Goal: Task Accomplishment & Management: Use online tool/utility

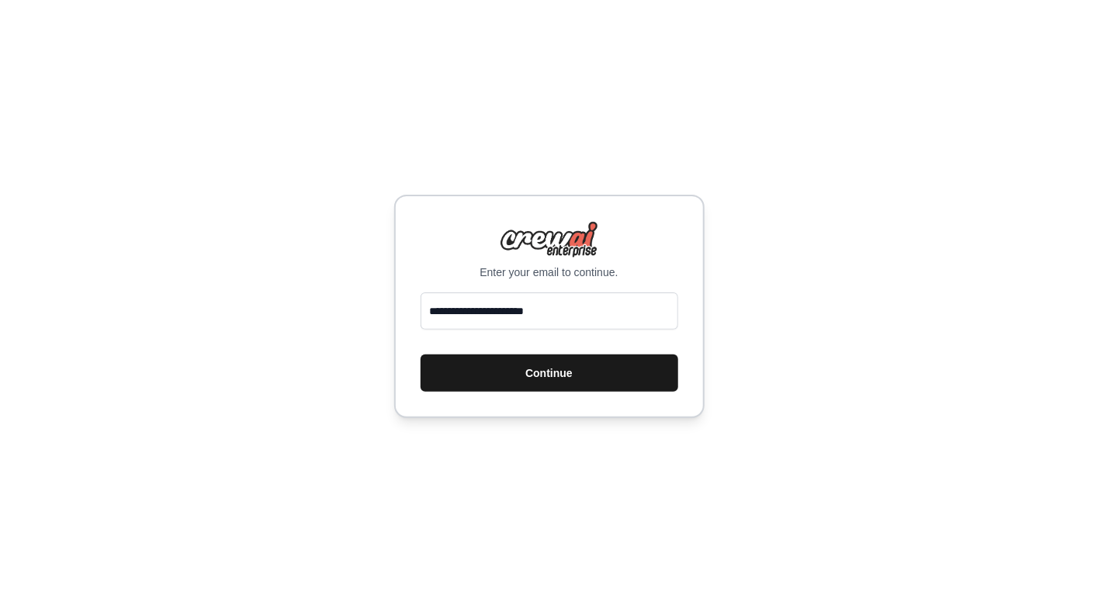
click at [570, 380] on button "Continue" at bounding box center [549, 372] width 258 height 37
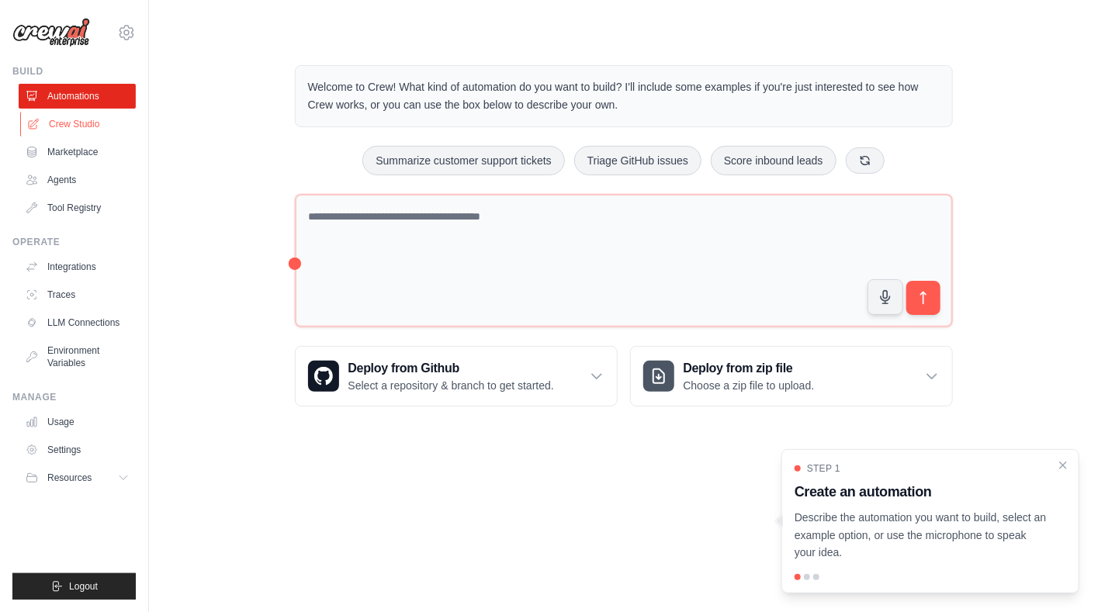
click at [78, 118] on link "Crew Studio" at bounding box center [78, 124] width 117 height 25
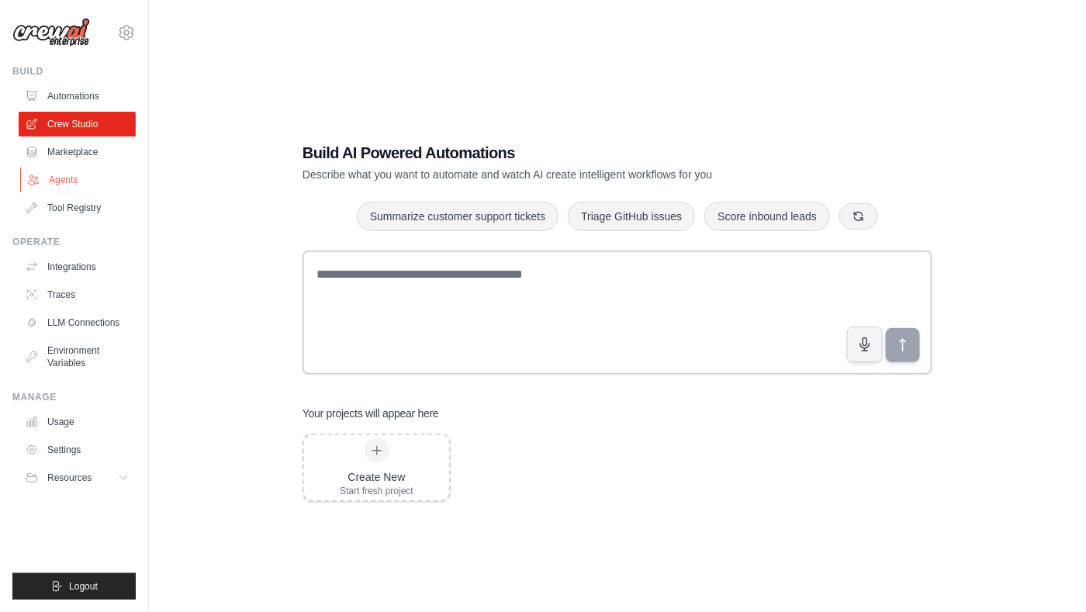
click at [74, 185] on link "Agents" at bounding box center [78, 180] width 117 height 25
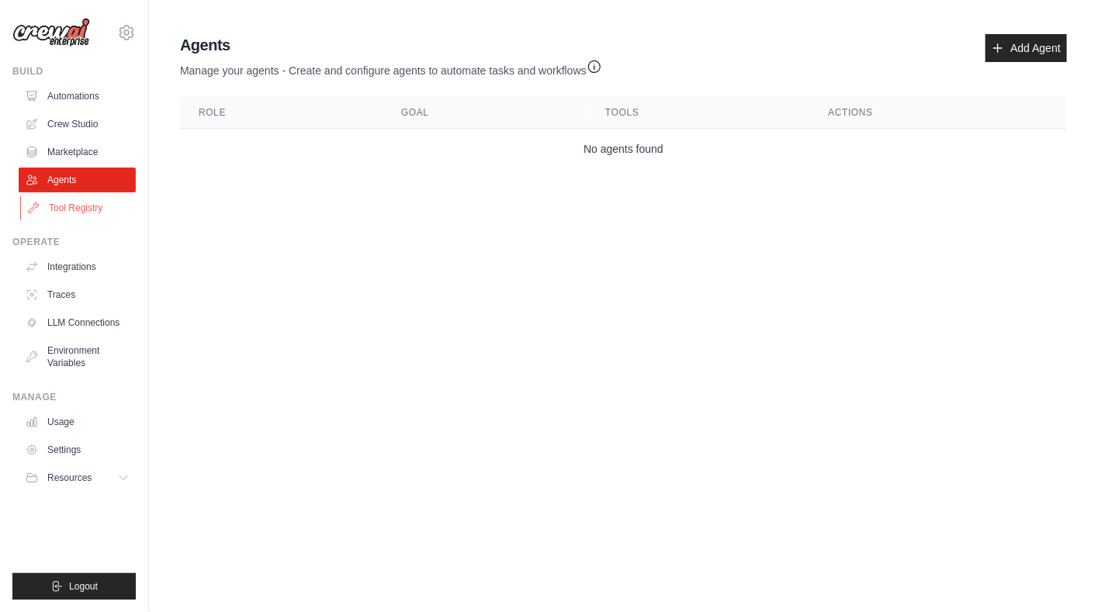
click at [75, 207] on link "Tool Registry" at bounding box center [78, 207] width 117 height 25
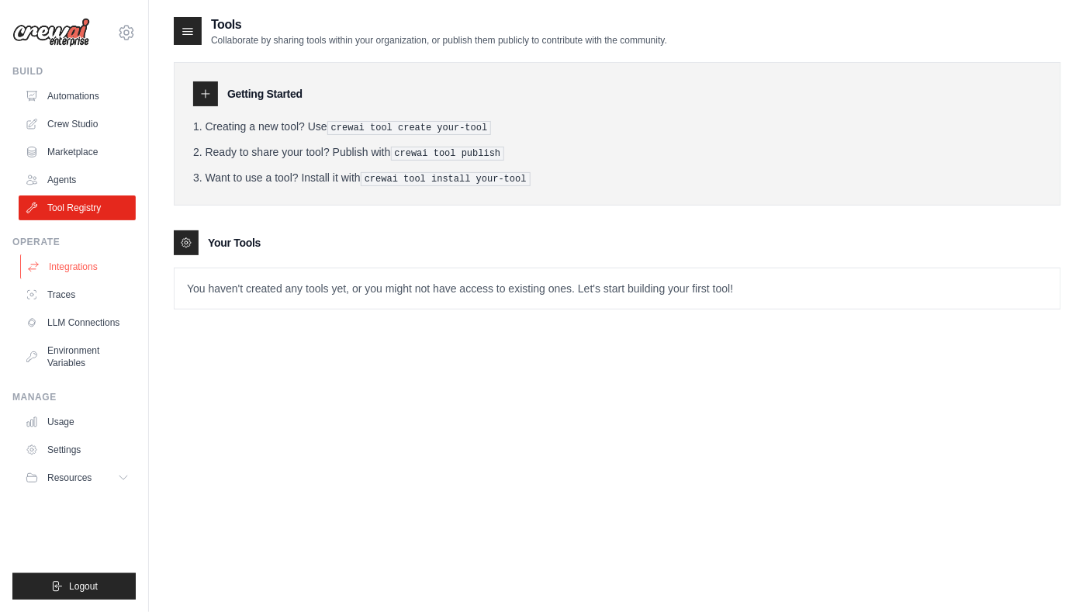
click at [73, 267] on link "Integrations" at bounding box center [78, 266] width 117 height 25
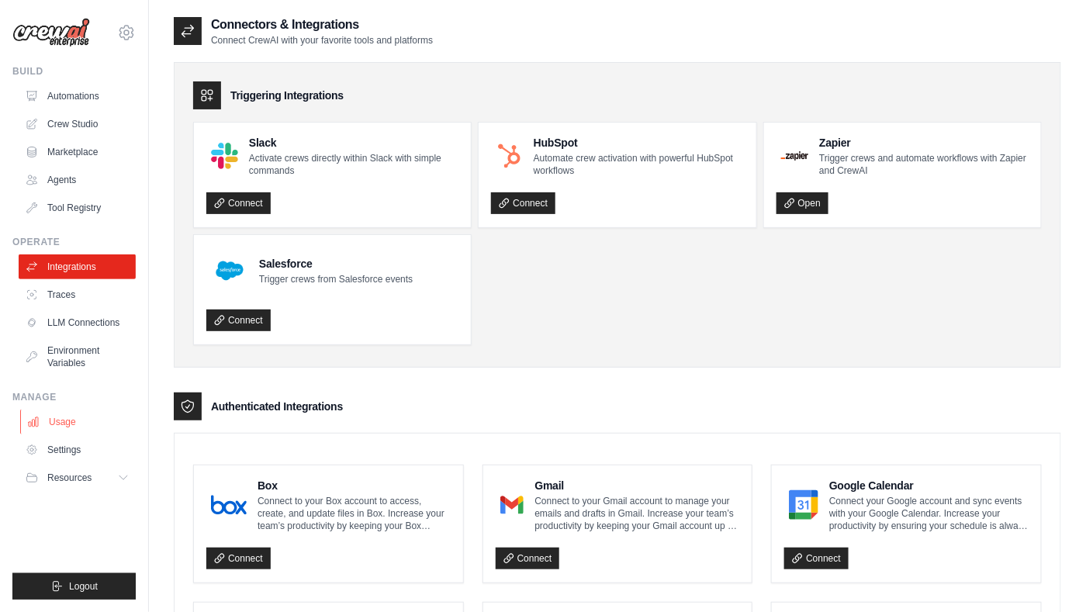
click at [63, 421] on link "Usage" at bounding box center [78, 422] width 117 height 25
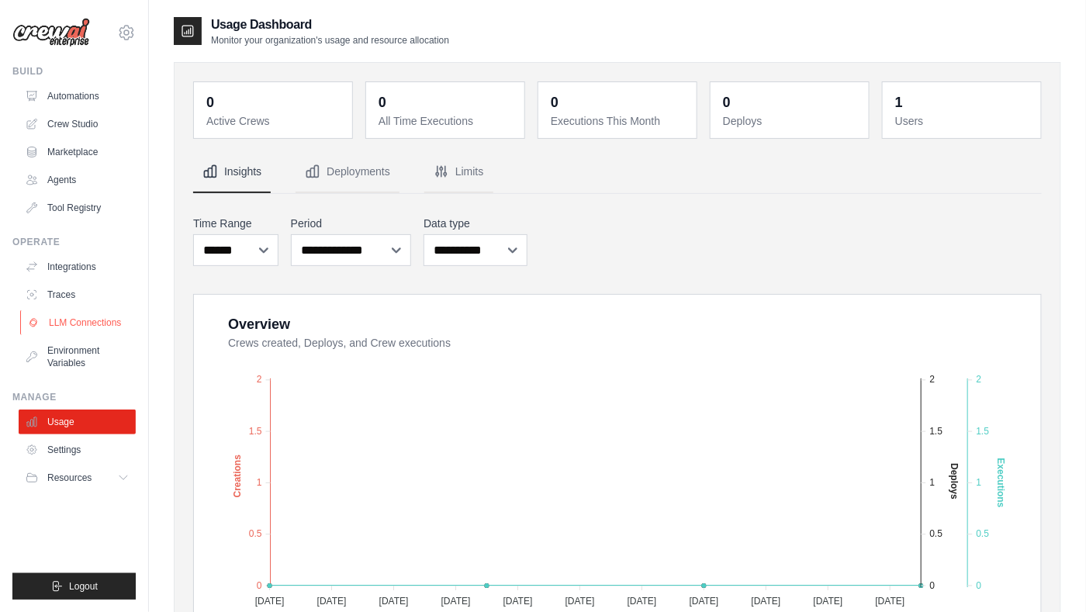
click at [70, 323] on link "LLM Connections" at bounding box center [78, 322] width 117 height 25
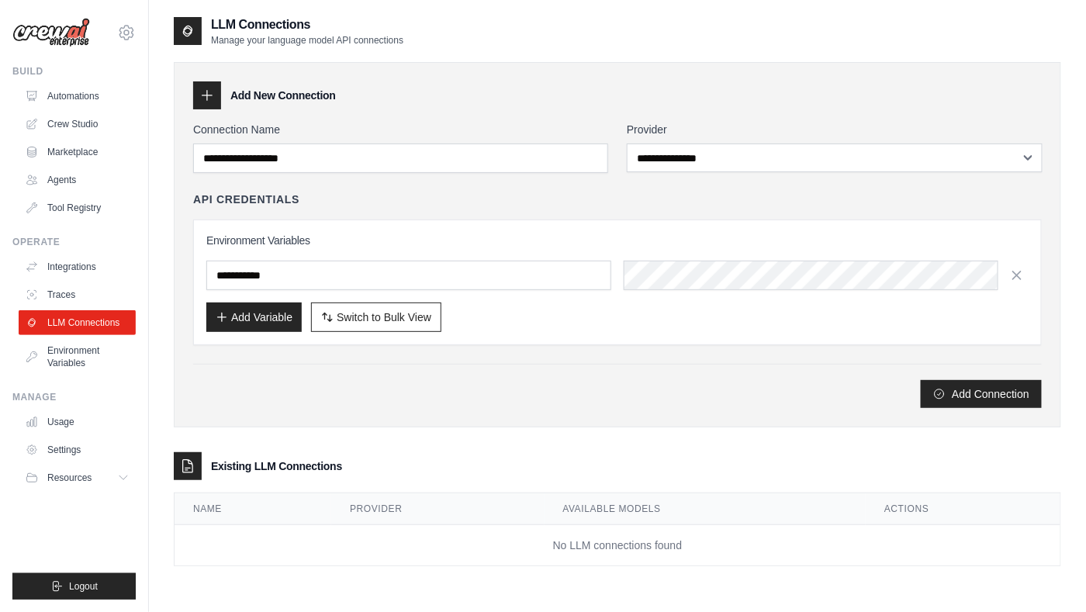
click at [81, 82] on div "Build Automations Crew Studio Marketplace Agents" at bounding box center [73, 142] width 123 height 155
click at [78, 92] on link "Automations" at bounding box center [78, 96] width 117 height 25
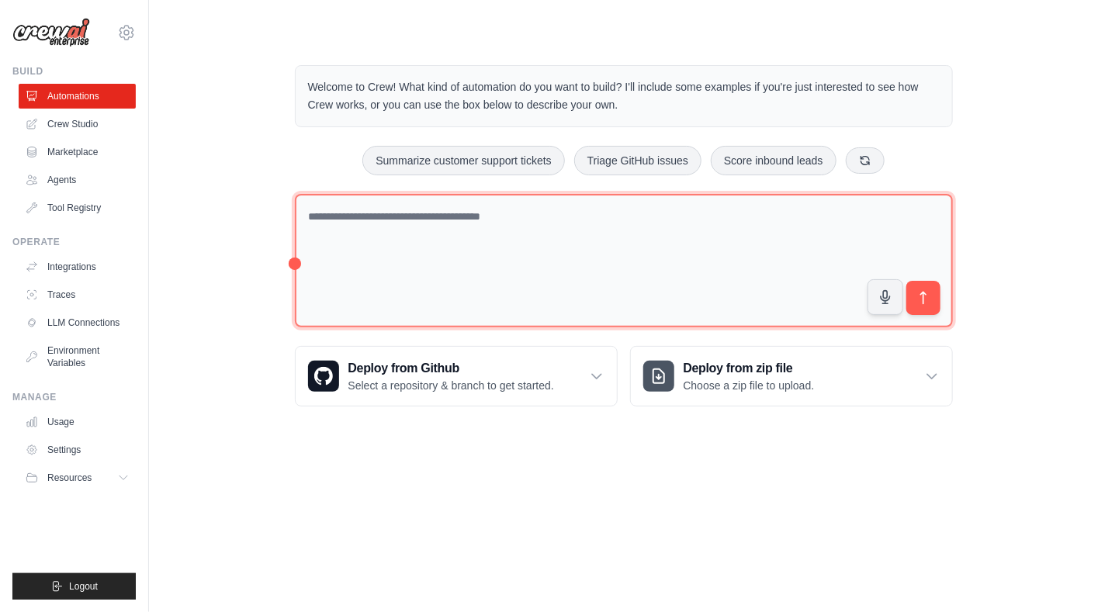
click at [534, 214] on textarea at bounding box center [624, 261] width 658 height 134
type textarea "**********"
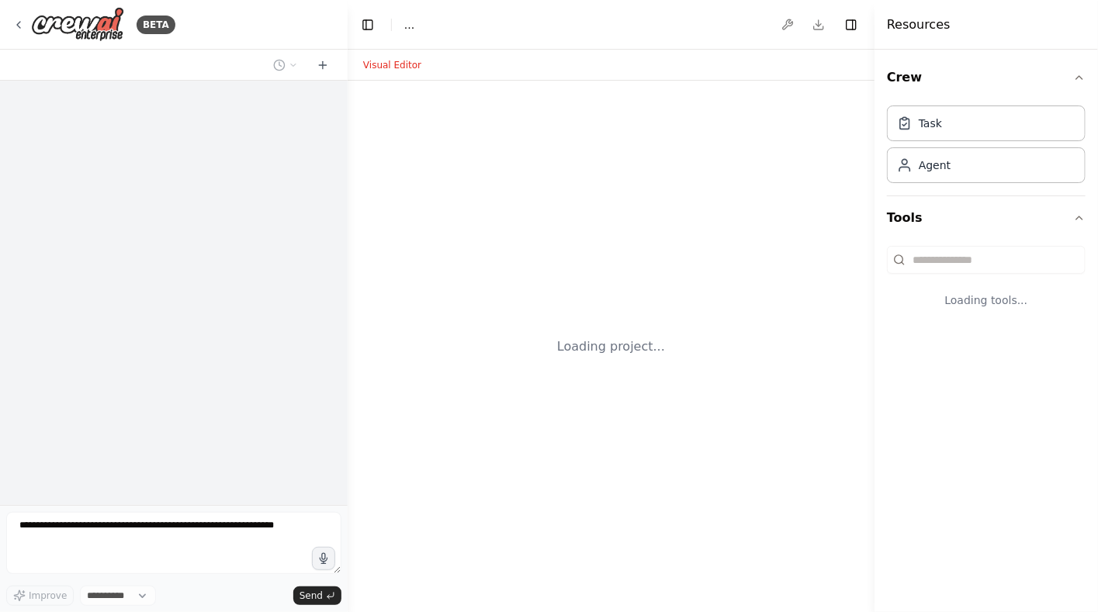
select select "****"
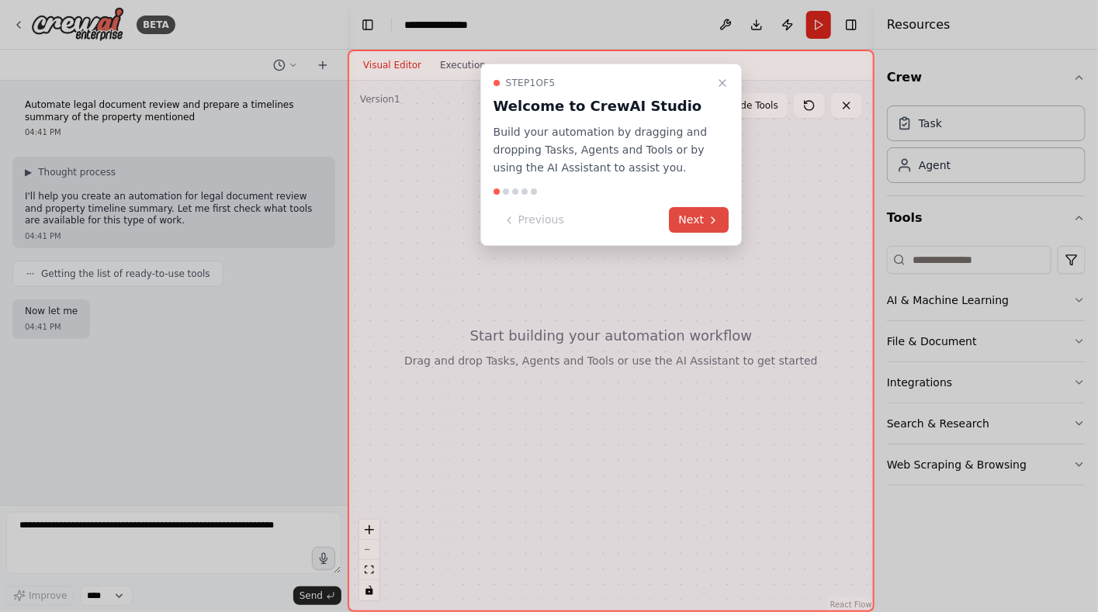
click at [699, 220] on button "Next" at bounding box center [699, 220] width 60 height 26
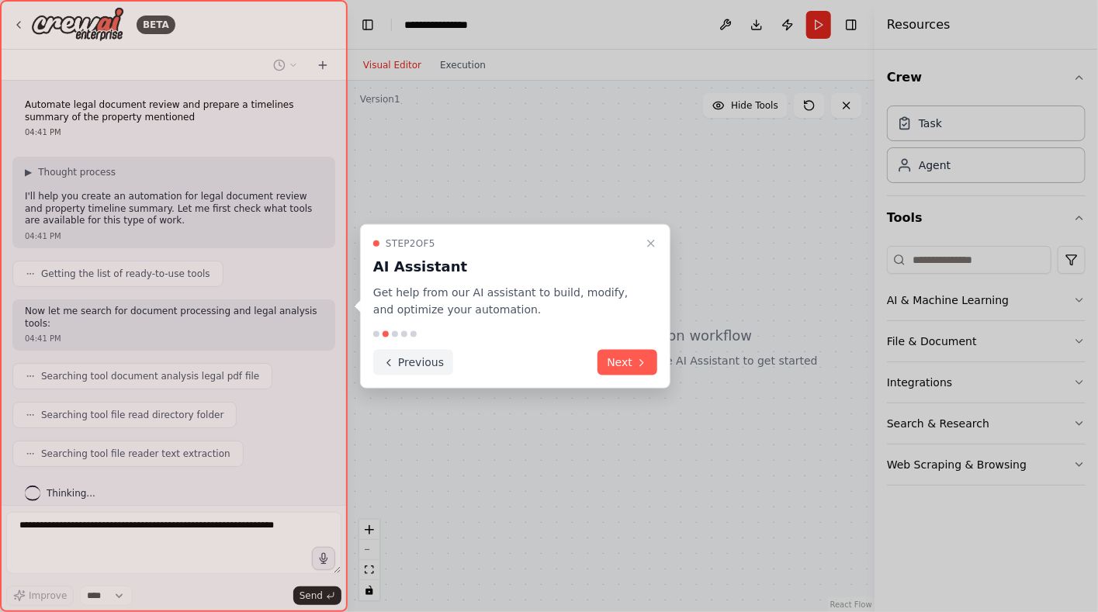
click at [616, 365] on button "Next" at bounding box center [627, 363] width 60 height 26
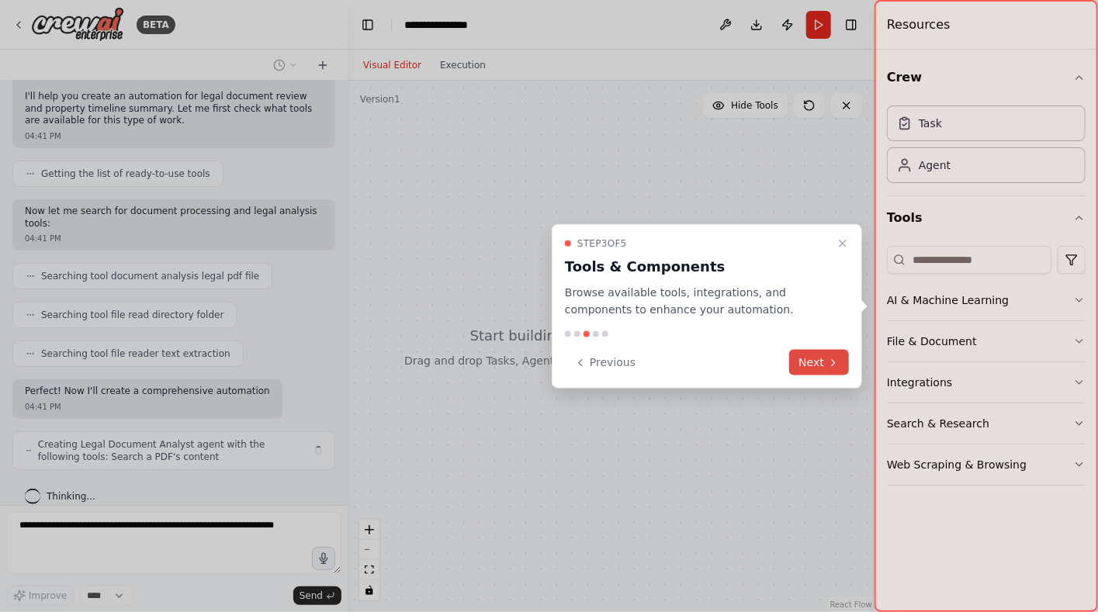
click at [818, 364] on button "Next" at bounding box center [819, 363] width 60 height 26
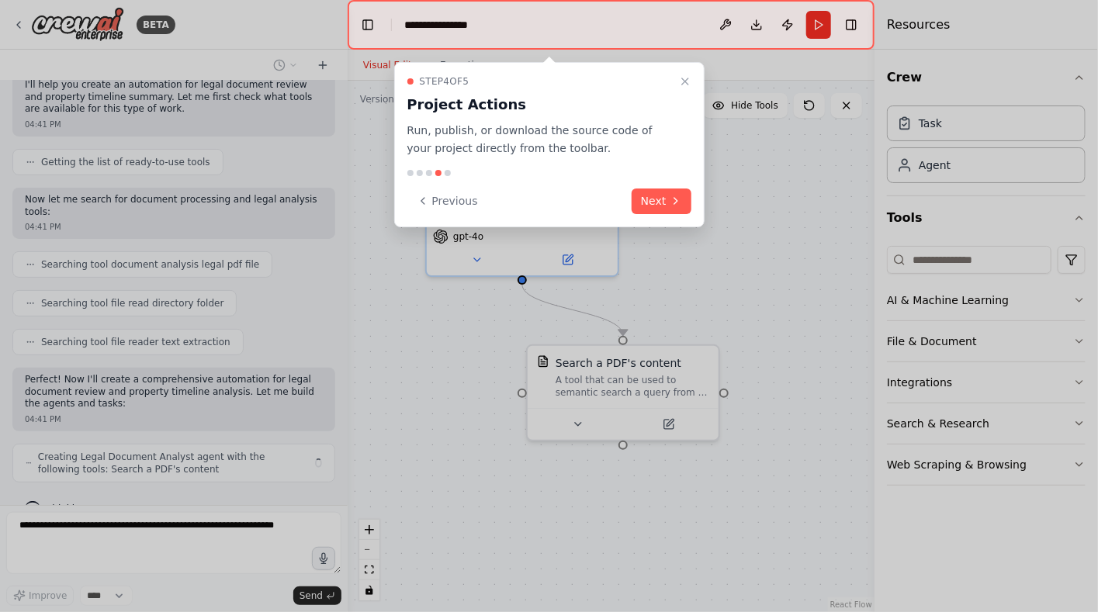
scroll to position [124, 0]
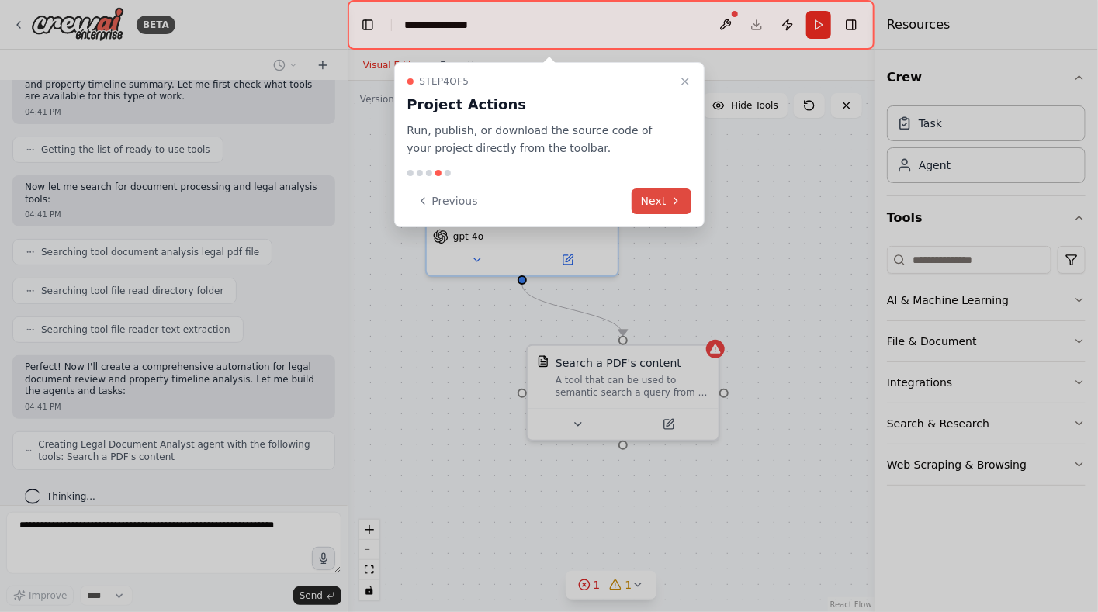
click at [656, 201] on button "Next" at bounding box center [661, 201] width 60 height 26
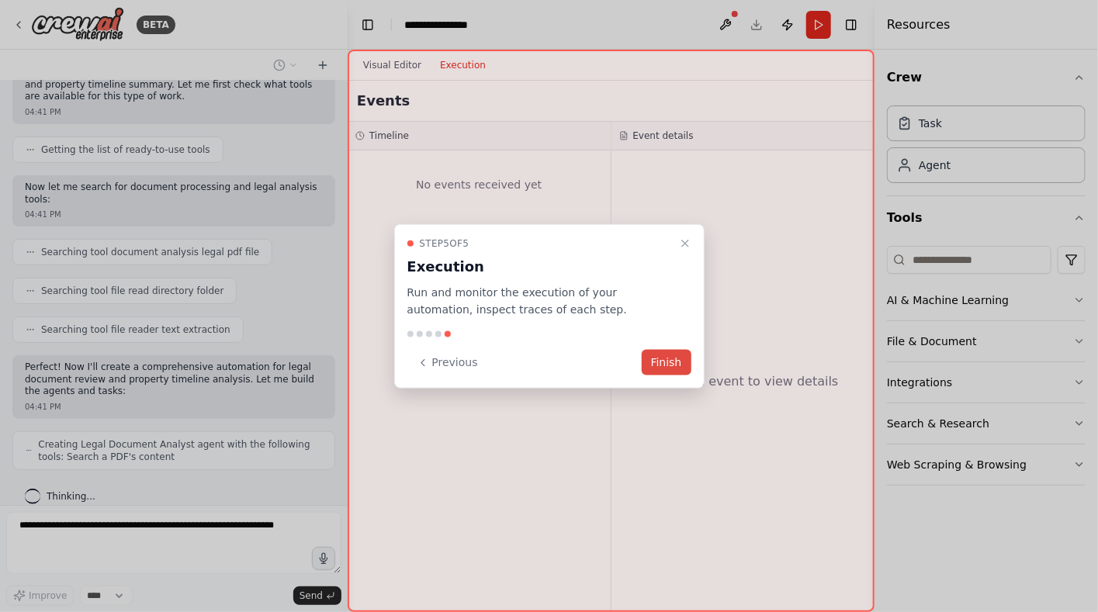
scroll to position [175, 0]
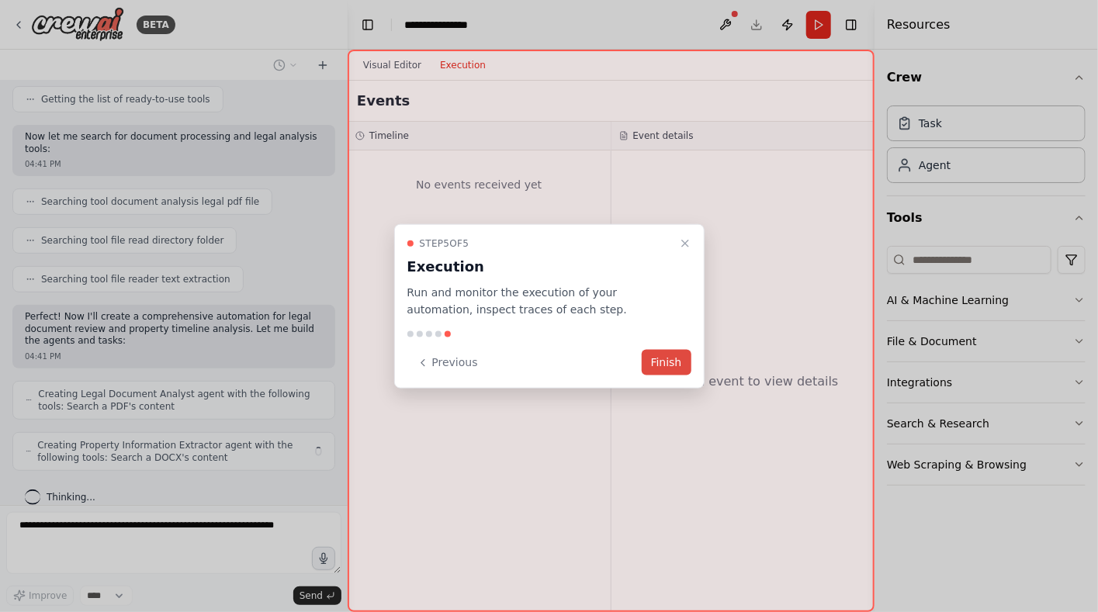
click at [659, 361] on button "Finish" at bounding box center [666, 363] width 50 height 26
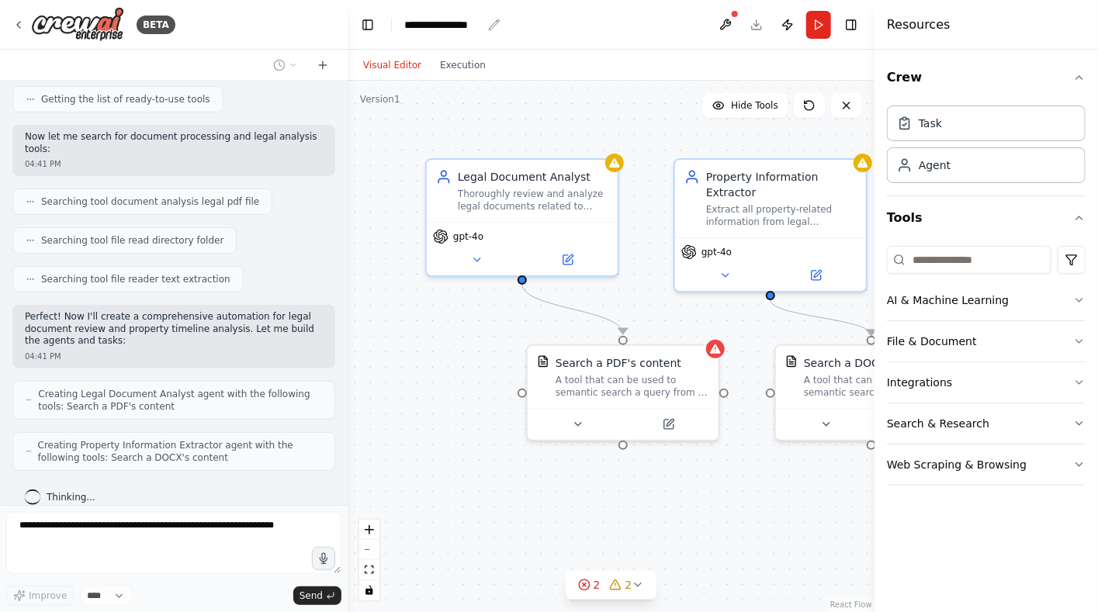
click at [473, 19] on div "**********" at bounding box center [443, 25] width 78 height 16
drag, startPoint x: 491, startPoint y: 21, endPoint x: 385, endPoint y: 16, distance: 105.6
click at [385, 16] on header "**********" at bounding box center [610, 25] width 527 height 50
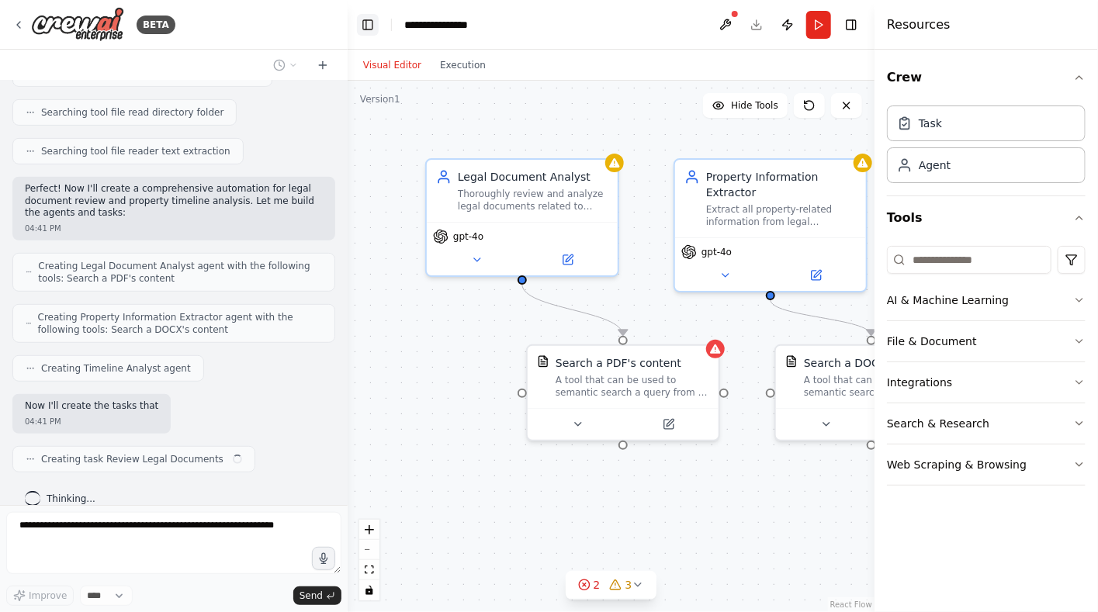
scroll to position [302, 0]
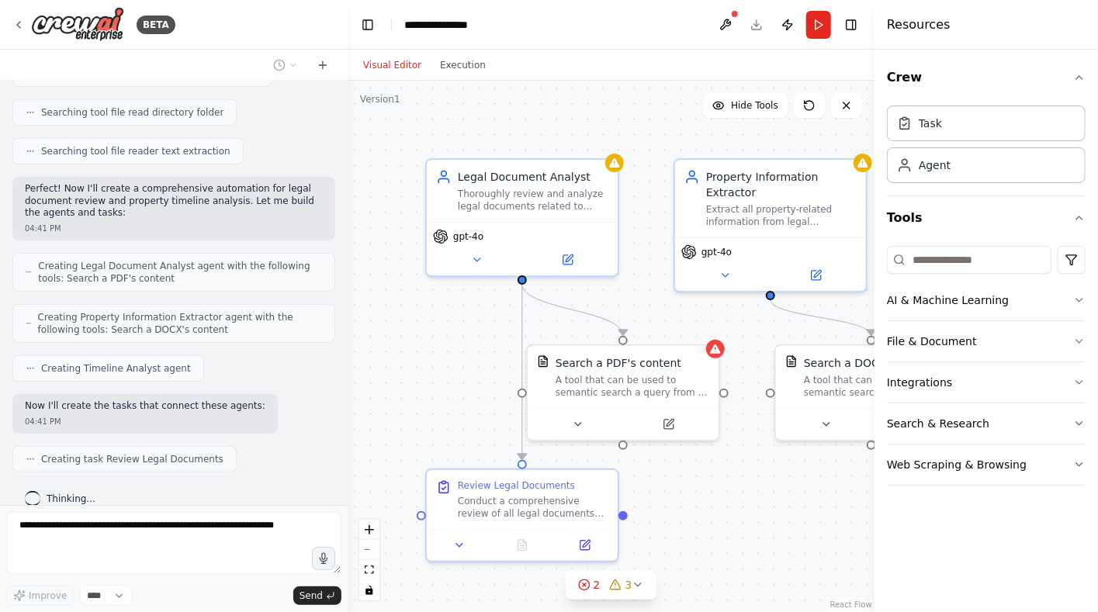
click at [493, 22] on header "**********" at bounding box center [610, 25] width 527 height 50
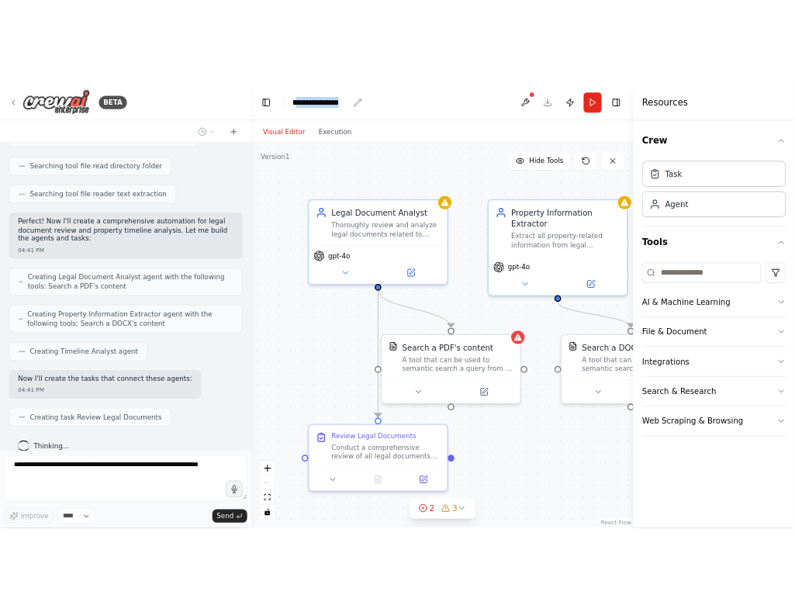
scroll to position [340, 0]
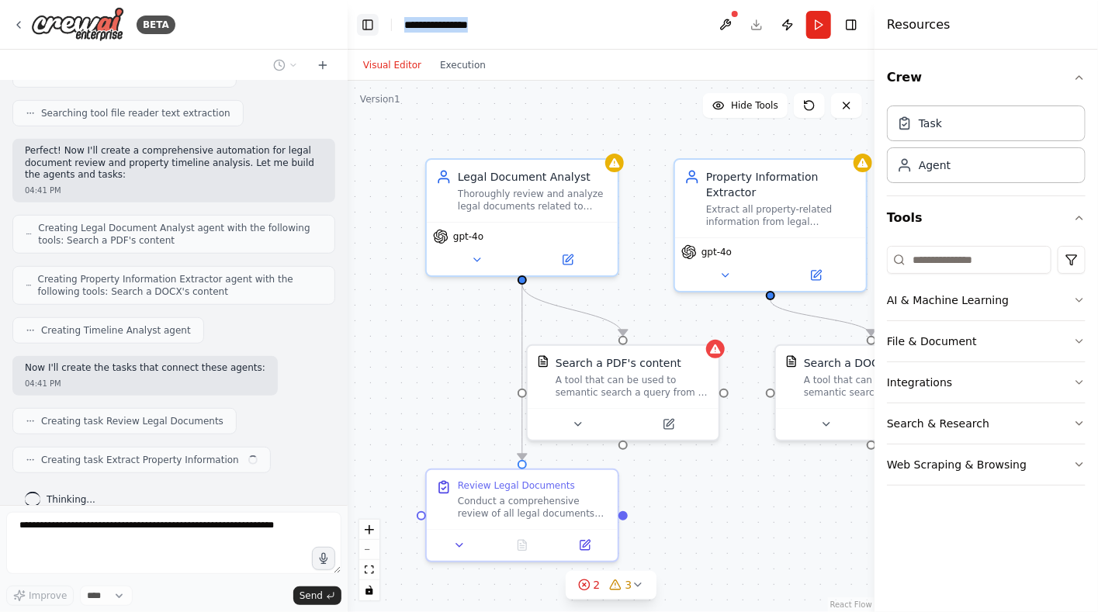
drag, startPoint x: 482, startPoint y: 23, endPoint x: 365, endPoint y: 29, distance: 118.1
click at [365, 29] on header "**********" at bounding box center [610, 25] width 527 height 50
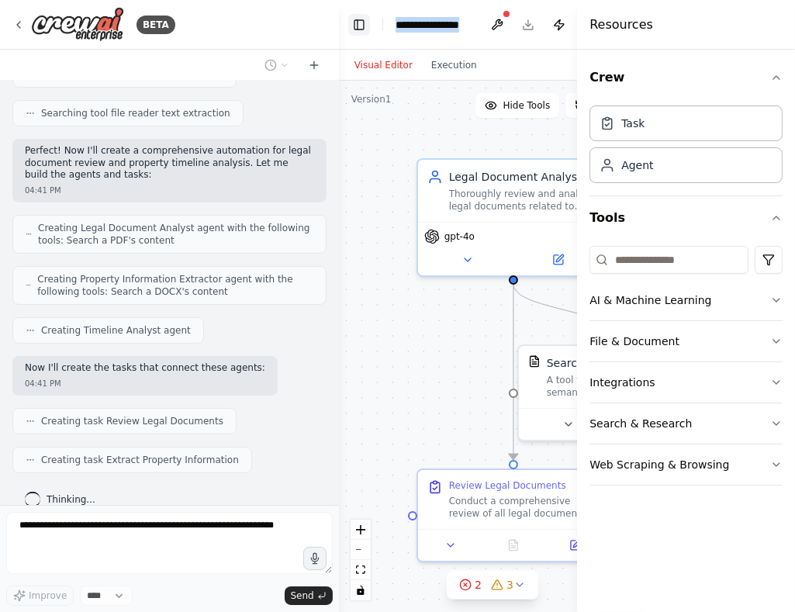
scroll to position [352, 0]
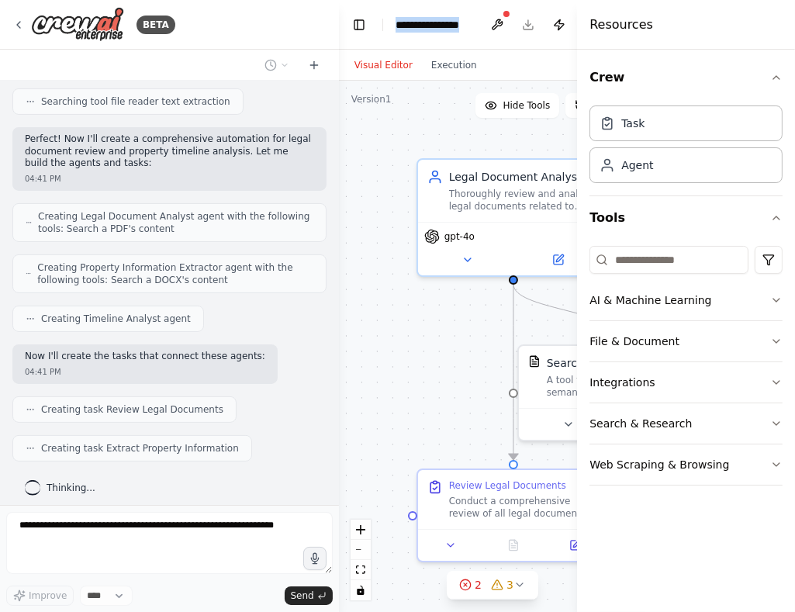
click at [504, 17] on div at bounding box center [506, 13] width 9 height 9
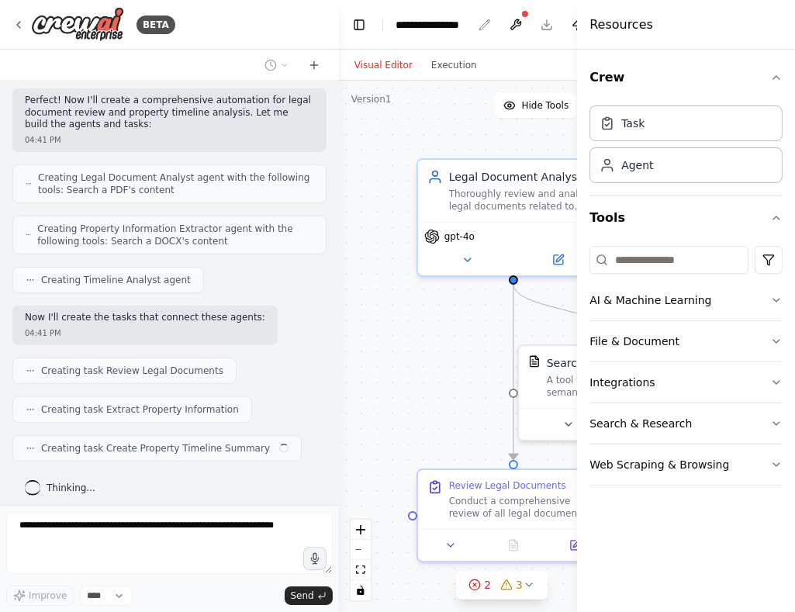
click at [472, 19] on div "**********" at bounding box center [435, 25] width 78 height 16
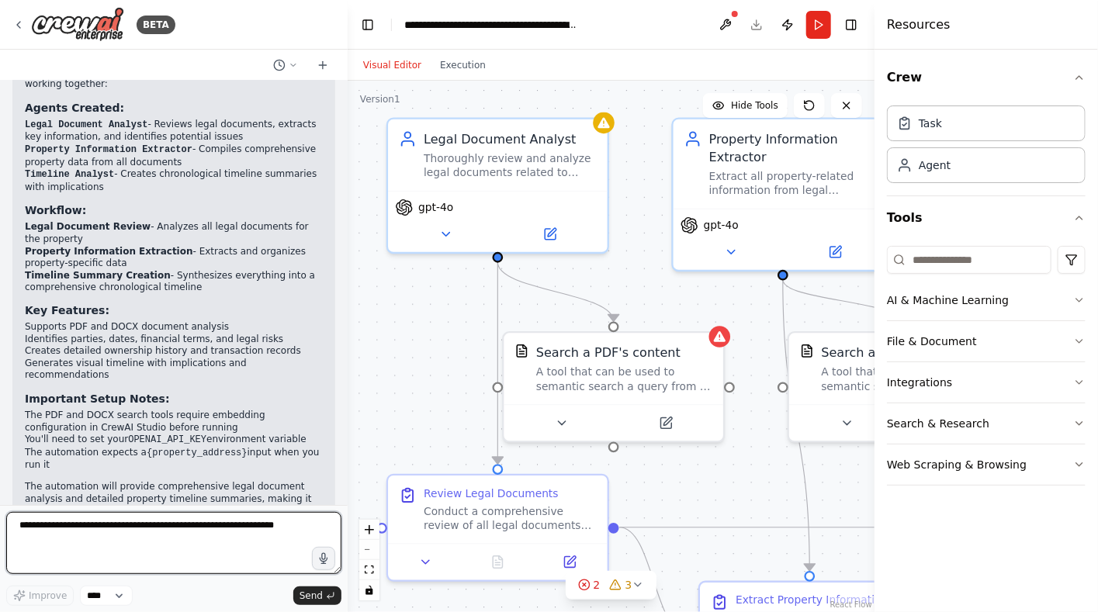
scroll to position [1073, 0]
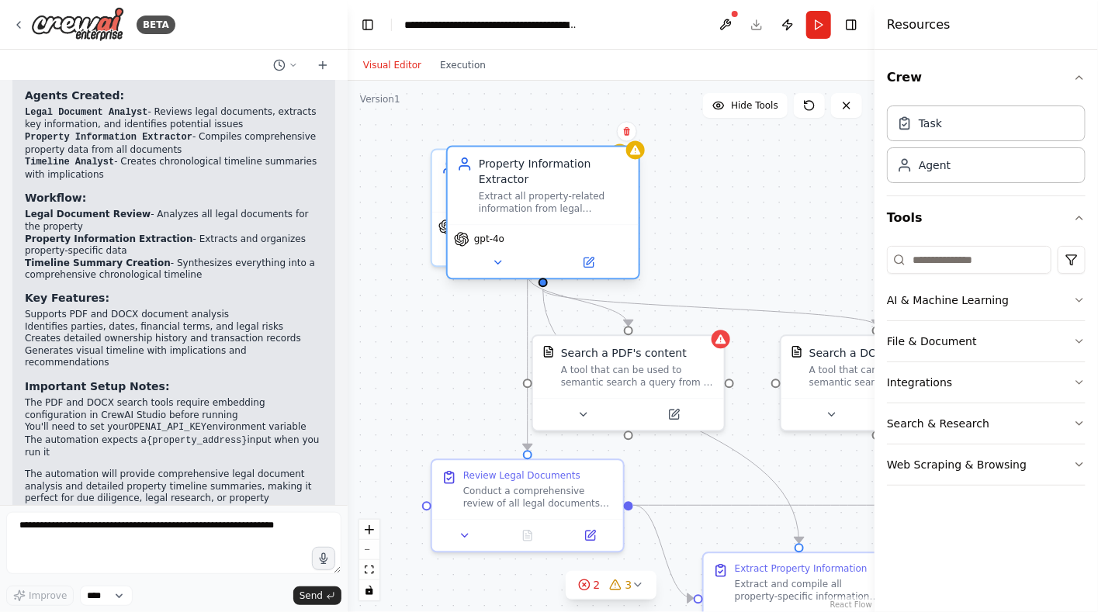
drag, startPoint x: 647, startPoint y: 262, endPoint x: 448, endPoint y: 253, distance: 198.8
click at [448, 253] on div "gpt-4o" at bounding box center [543, 251] width 191 height 54
click at [454, 255] on button at bounding box center [498, 262] width 88 height 19
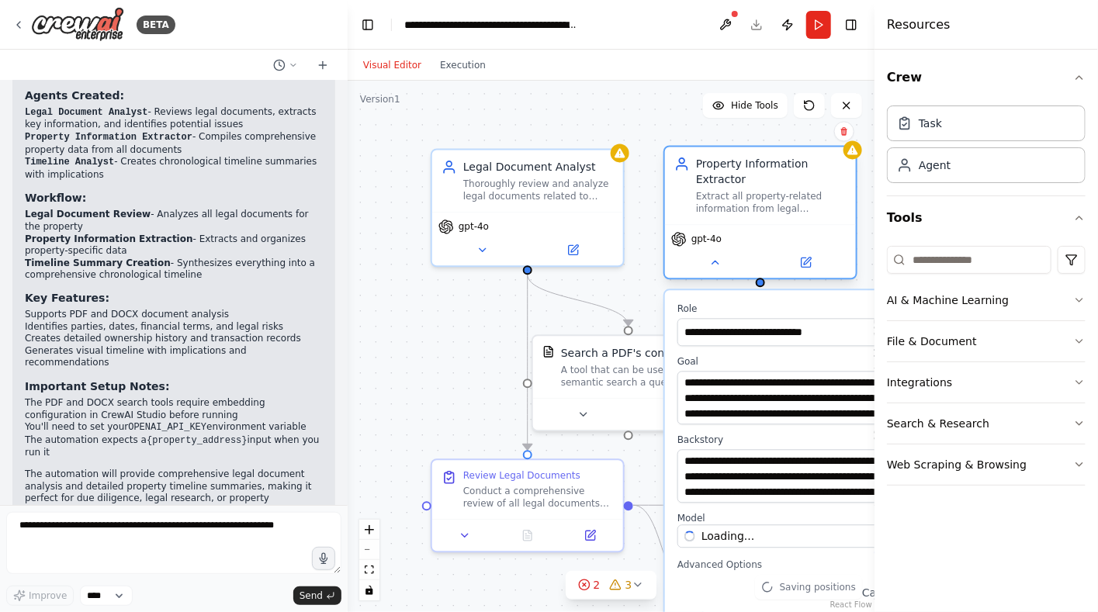
drag, startPoint x: 576, startPoint y: 220, endPoint x: 795, endPoint y: 216, distance: 219.6
click at [795, 216] on div "Property Information Extractor Extract all property-related information from le…" at bounding box center [760, 186] width 191 height 78
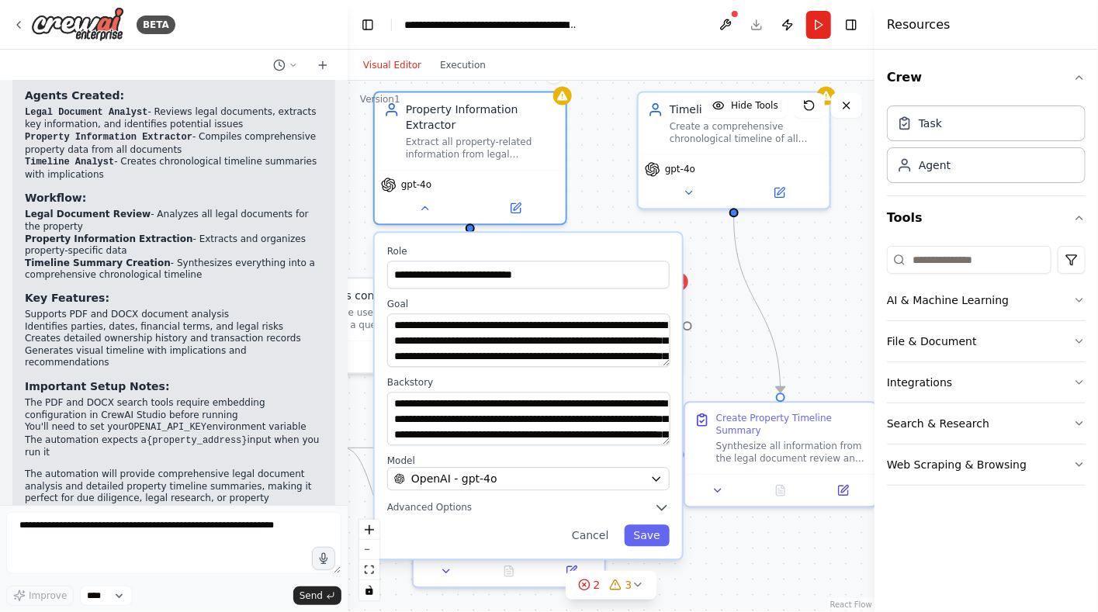
drag, startPoint x: 636, startPoint y: 236, endPoint x: 346, endPoint y: 178, distance: 295.7
click at [346, 178] on div "BETA Automate legal document review and prepare a timelines summary of the prop…" at bounding box center [549, 306] width 1098 height 612
click at [652, 538] on button "Save" at bounding box center [646, 536] width 45 height 22
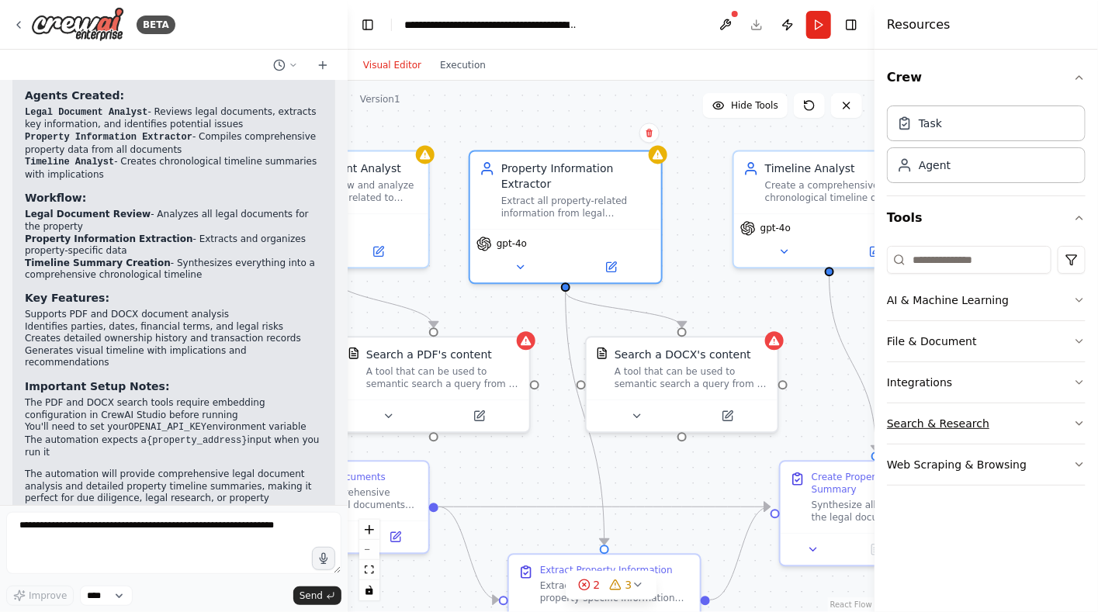
drag, startPoint x: 821, startPoint y: 358, endPoint x: 916, endPoint y: 417, distance: 112.1
click at [916, 417] on div "BETA Automate legal document review and prepare a timelines summary of the prop…" at bounding box center [549, 306] width 1098 height 612
click at [575, 102] on div ".deletable-edge-delete-btn { width: 20px; height: 20px; border: 0px solid #ffff…" at bounding box center [610, 346] width 527 height 531
click at [614, 60] on div "Visual Editor Execution" at bounding box center [610, 65] width 527 height 31
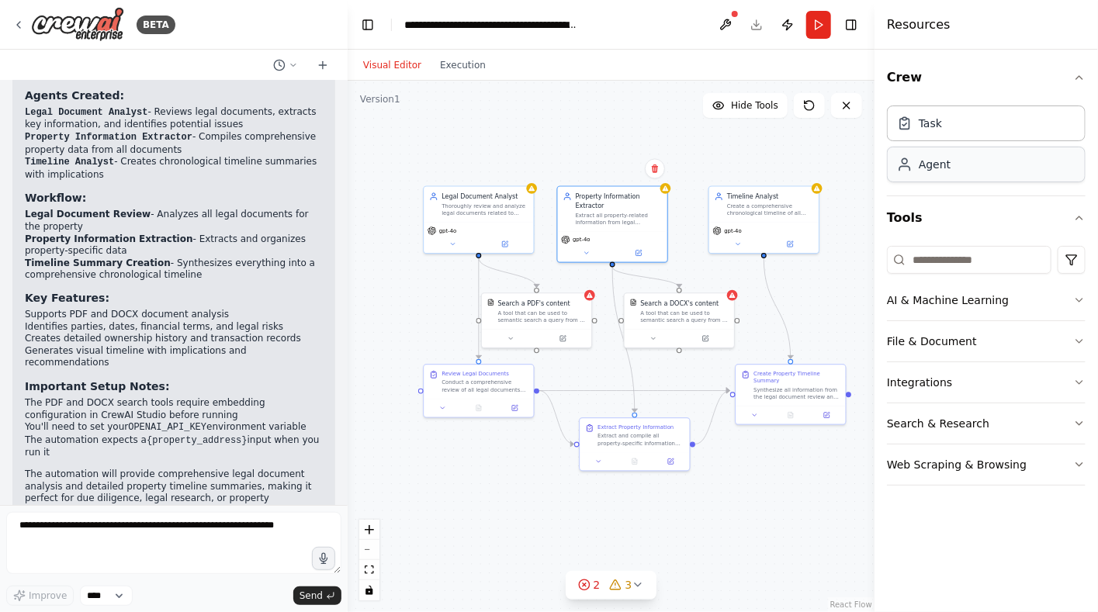
click at [956, 168] on div "Agent" at bounding box center [986, 165] width 199 height 36
click at [366, 524] on button "zoom in" at bounding box center [369, 530] width 20 height 20
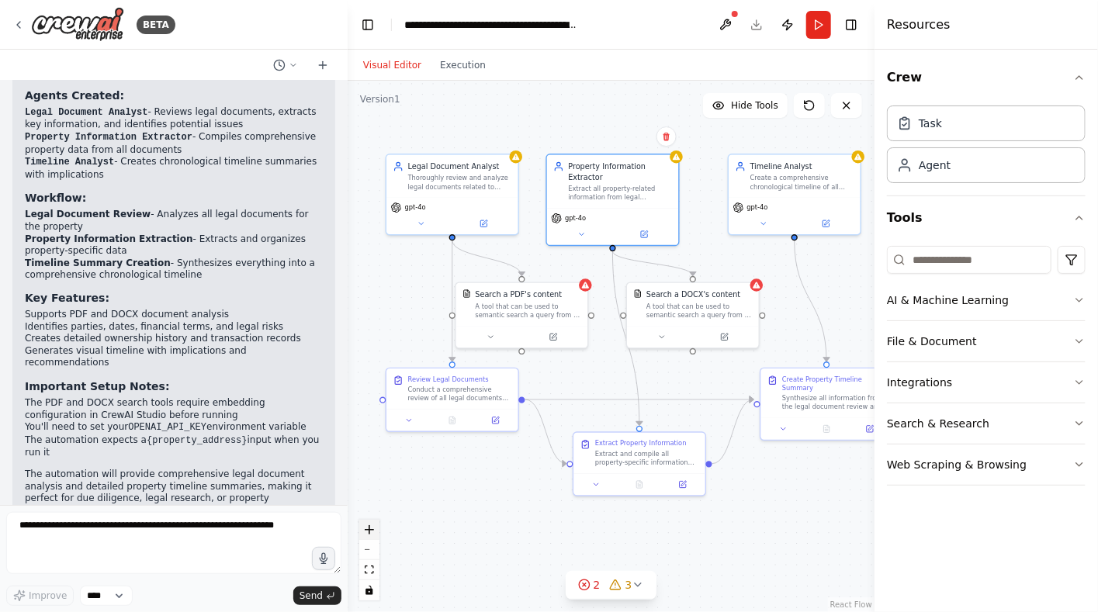
click at [366, 524] on button "zoom in" at bounding box center [369, 530] width 20 height 20
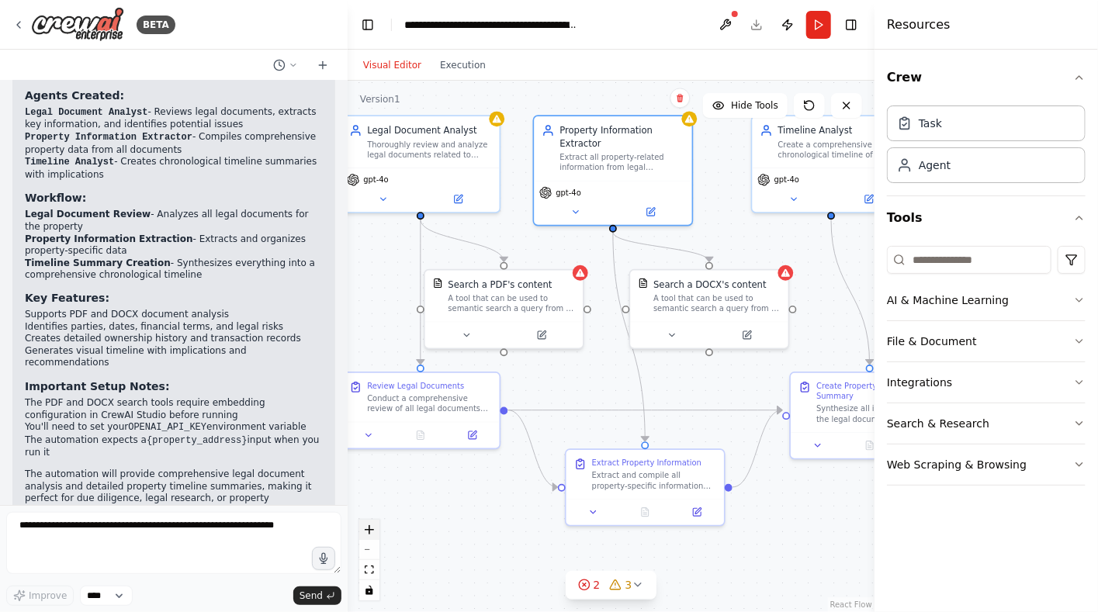
click at [367, 524] on button "zoom in" at bounding box center [369, 530] width 20 height 20
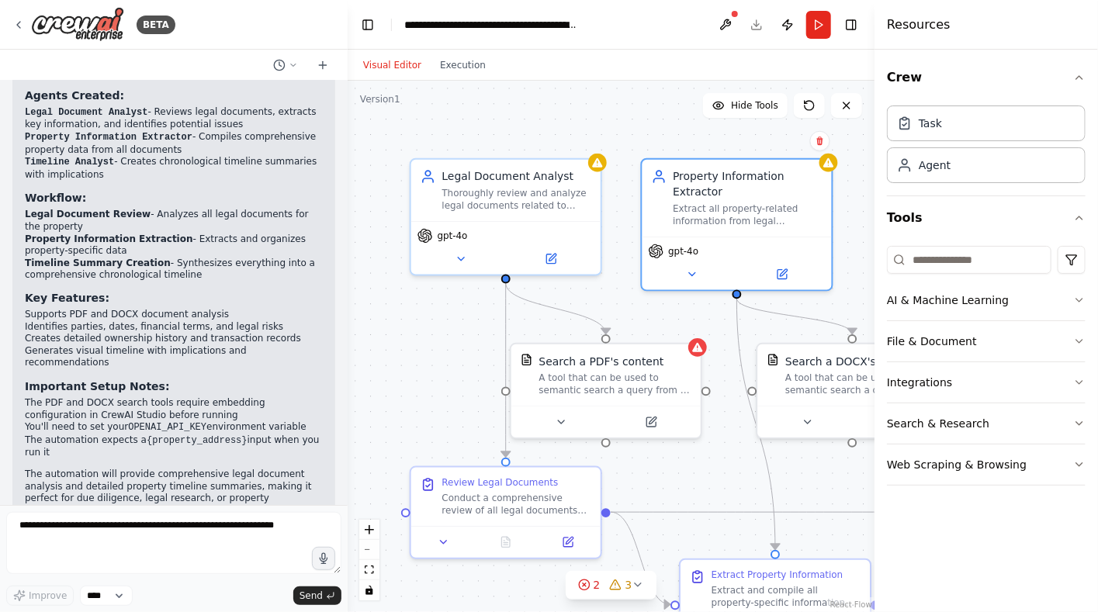
drag, startPoint x: 583, startPoint y: 388, endPoint x: 705, endPoint y: 477, distance: 150.9
click at [705, 477] on div ".deletable-edge-delete-btn { width: 20px; height: 20px; border: 0px solid #ffff…" at bounding box center [610, 346] width 527 height 531
click at [459, 258] on icon at bounding box center [461, 256] width 12 height 12
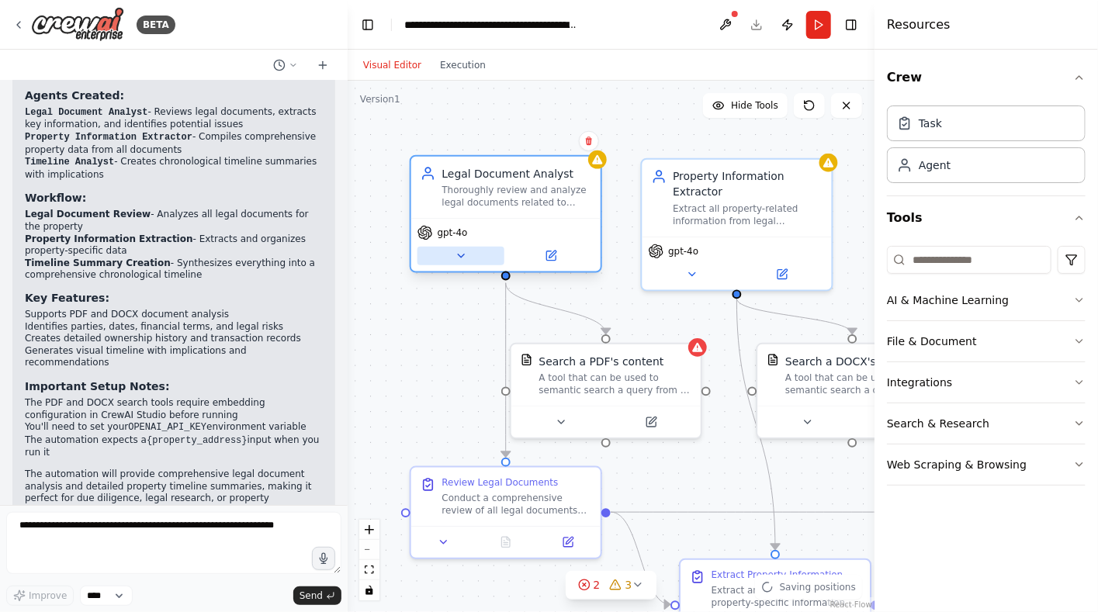
click at [472, 254] on button at bounding box center [460, 256] width 87 height 19
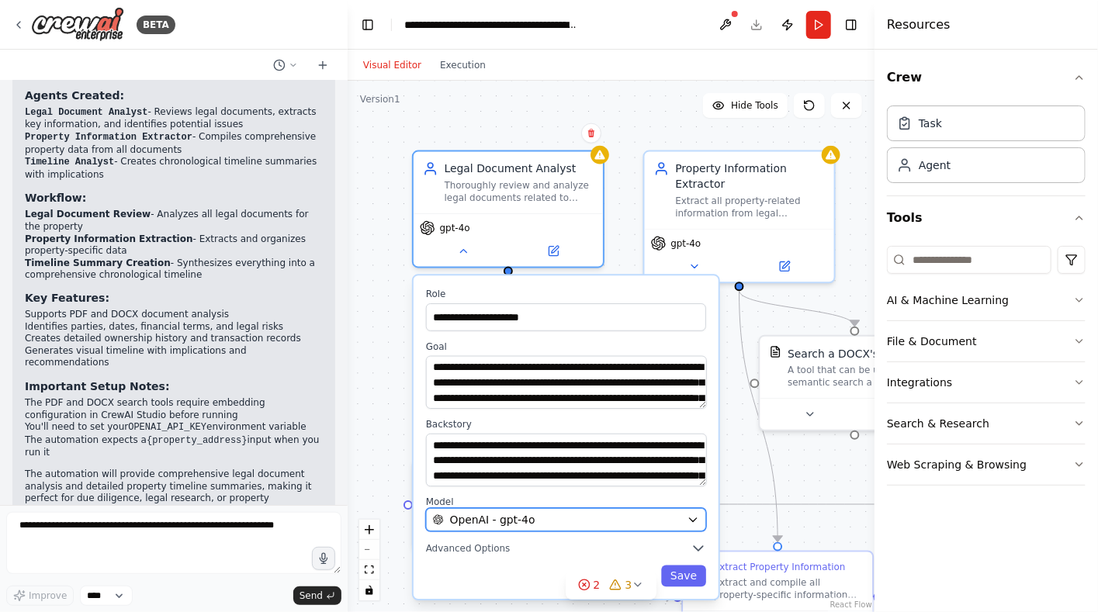
click at [574, 521] on div "OpenAI - gpt-4o" at bounding box center [557, 520] width 248 height 16
click at [693, 515] on icon "button" at bounding box center [692, 519] width 12 height 12
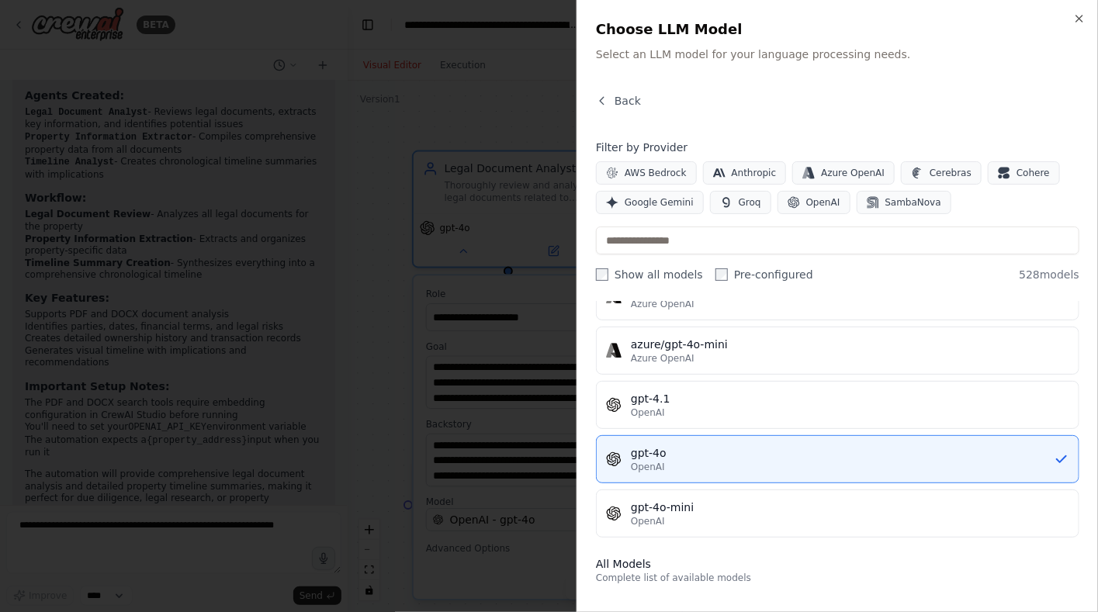
scroll to position [0, 0]
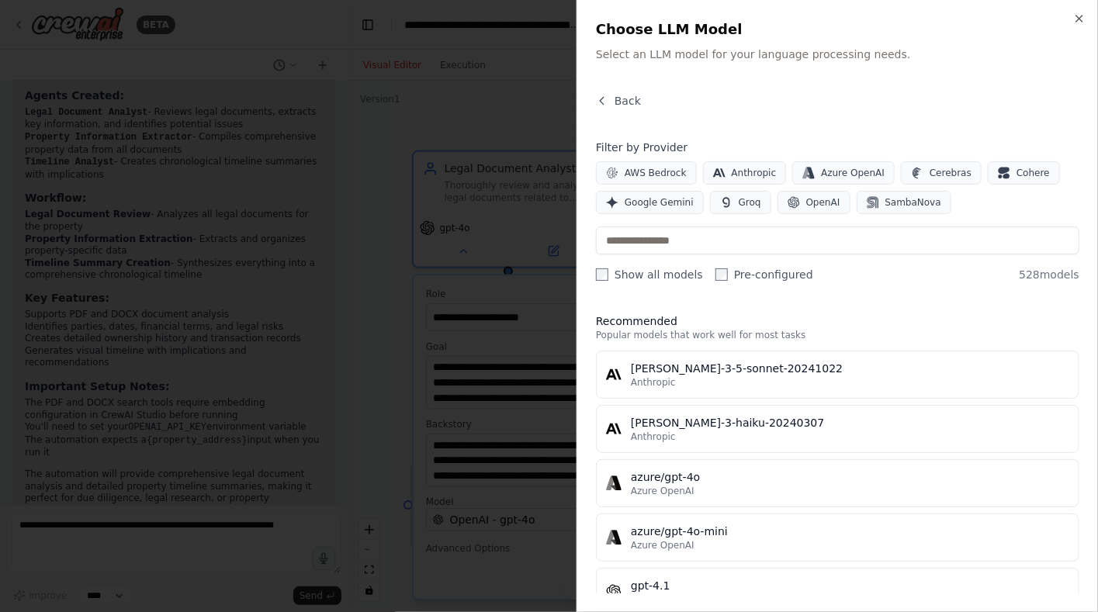
click at [230, 22] on div at bounding box center [549, 306] width 1098 height 612
